Goal: Task Accomplishment & Management: Manage account settings

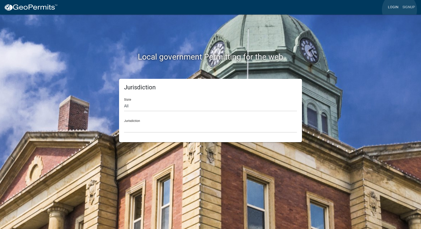
click at [400, 10] on link "Login" at bounding box center [393, 8] width 15 height 10
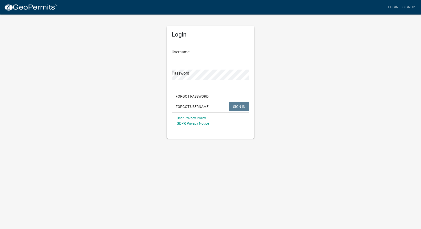
click at [219, 47] on div "Username" at bounding box center [211, 49] width 78 height 17
click at [219, 51] on input "Username" at bounding box center [211, 53] width 78 height 10
type input "[PERSON_NAME][EMAIL_ADDRESS][PERSON_NAME][DOMAIN_NAME]"
click at [229, 102] on button "SIGN IN" at bounding box center [239, 106] width 20 height 9
